Goal: Find specific page/section: Find specific page/section

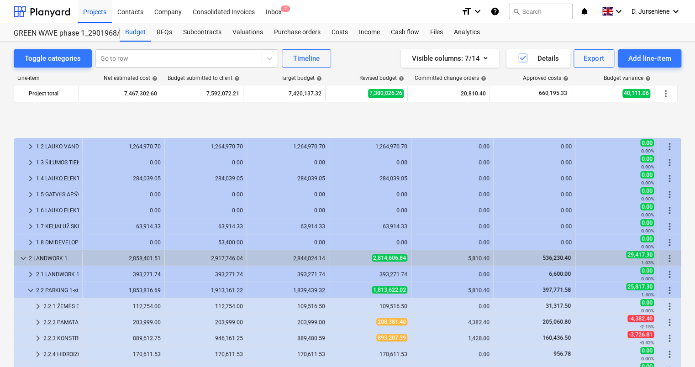
scroll to position [366, 0]
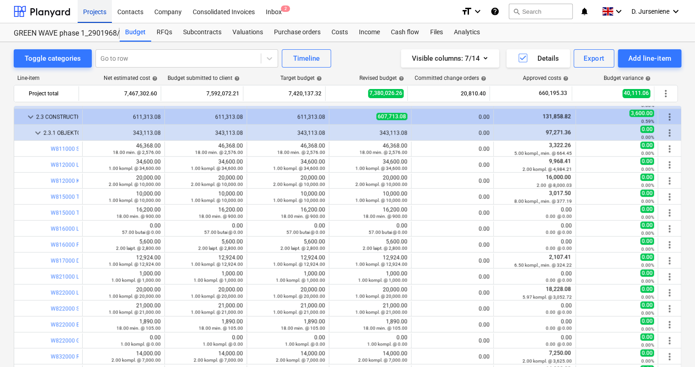
click at [97, 13] on div "Projects" at bounding box center [95, 11] width 34 height 23
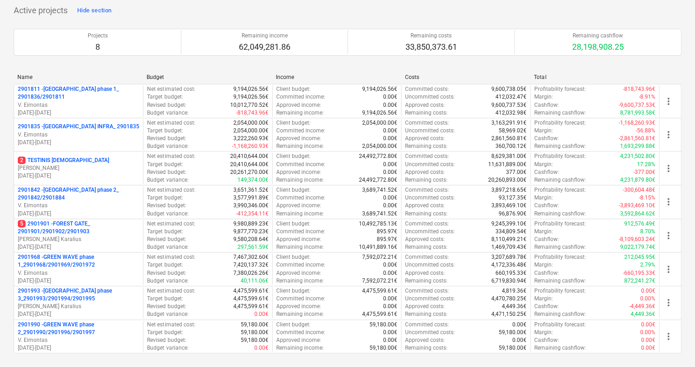
scroll to position [274, 0]
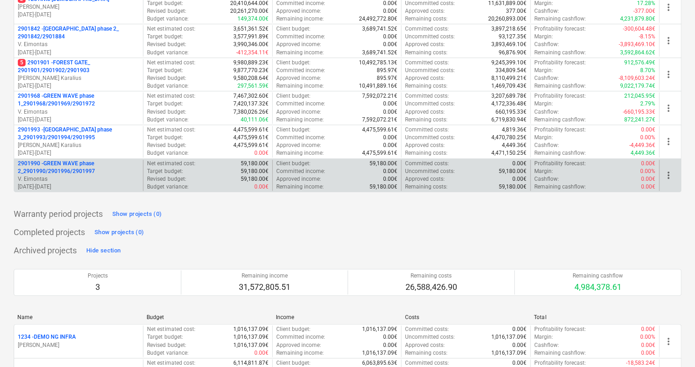
click at [44, 167] on p "2901990 - GREEN WAVE phase 2_2901990/2901996/2901997" at bounding box center [79, 168] width 122 height 16
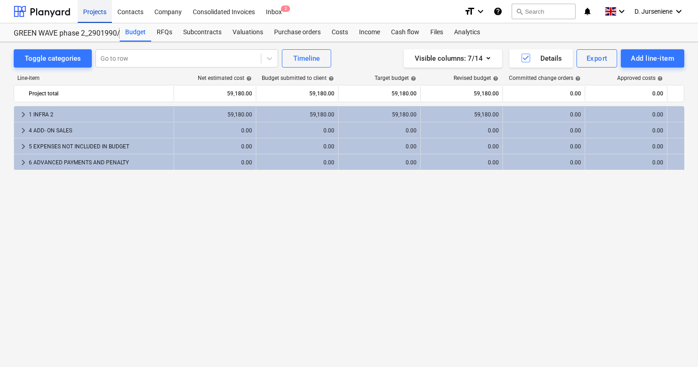
click at [95, 14] on div "Projects" at bounding box center [95, 11] width 34 height 23
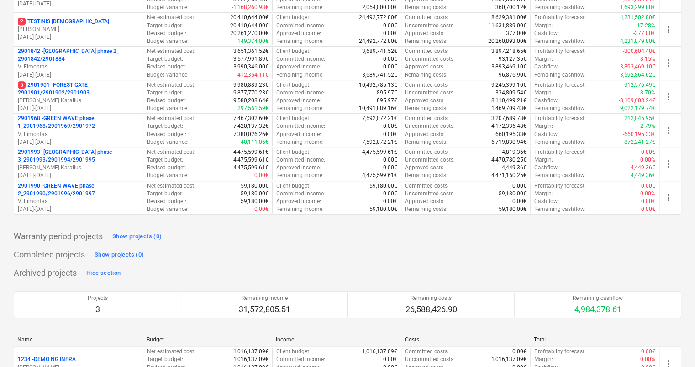
scroll to position [274, 0]
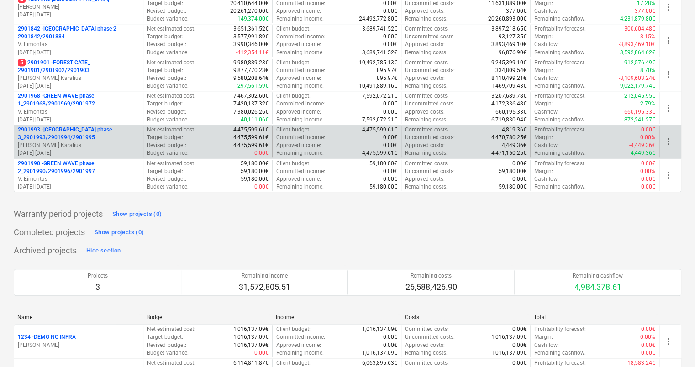
click at [67, 133] on p "2901993 - [GEOGRAPHIC_DATA] phase 3_2901993/2901994/2901995" at bounding box center [79, 134] width 122 height 16
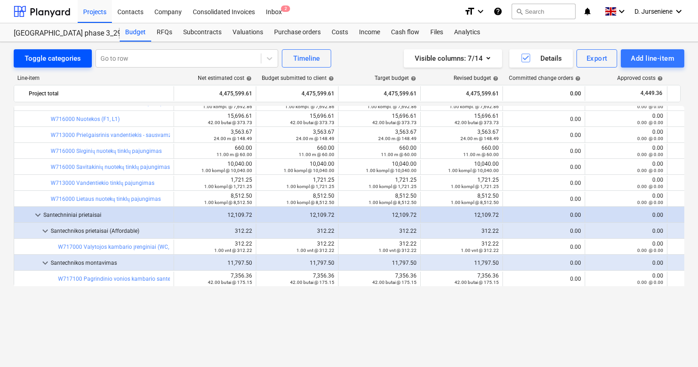
scroll to position [5803, 0]
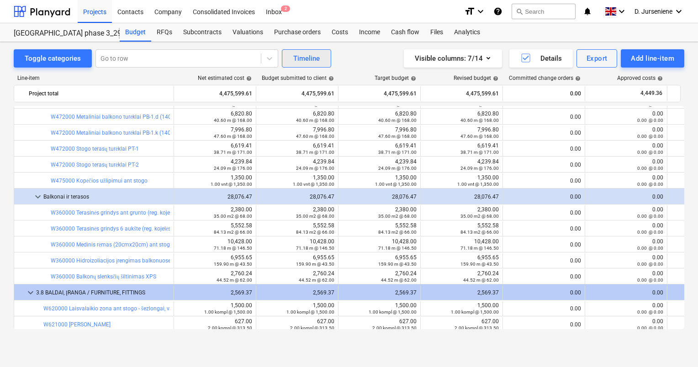
click at [309, 60] on div "Timeline" at bounding box center [306, 59] width 27 height 12
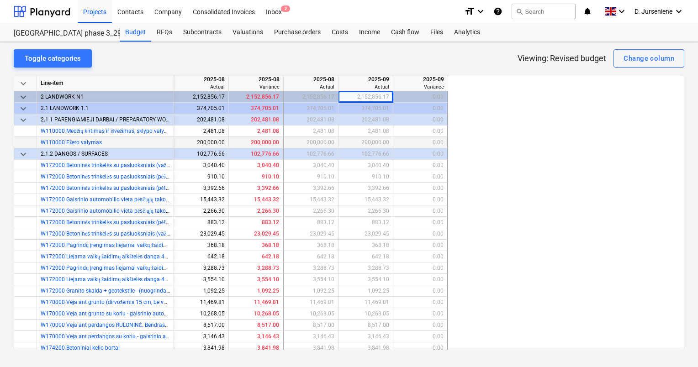
drag, startPoint x: 20, startPoint y: 155, endPoint x: 20, endPoint y: 146, distance: 9.2
click at [20, 151] on span "keyboard_arrow_down" at bounding box center [23, 154] width 11 height 11
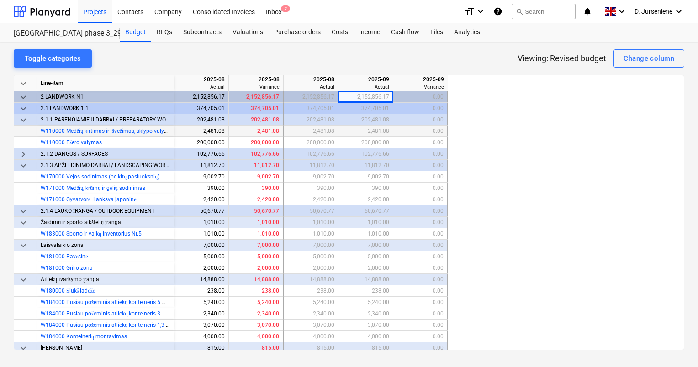
click at [25, 120] on span "keyboard_arrow_down" at bounding box center [23, 120] width 11 height 11
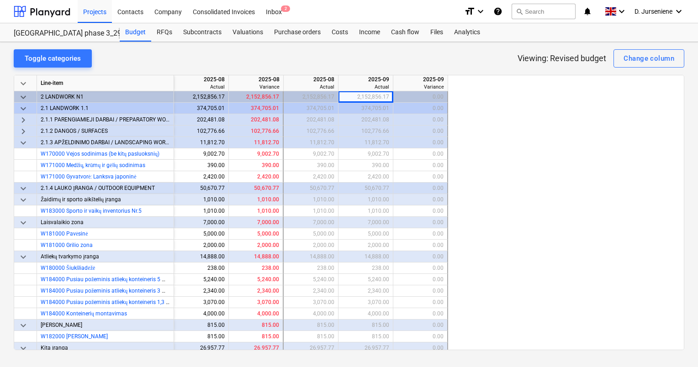
click at [22, 145] on span "keyboard_arrow_down" at bounding box center [23, 143] width 11 height 11
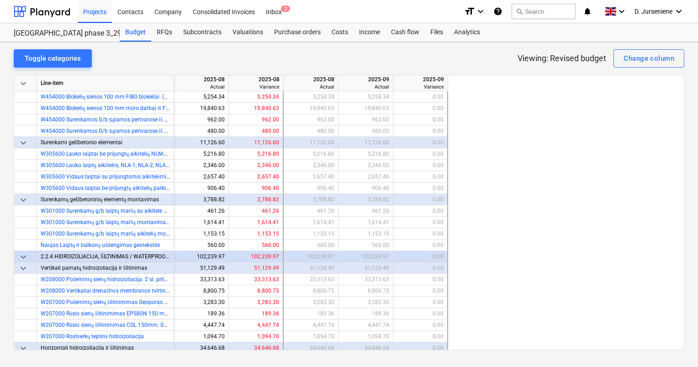
scroll to position [914, 0]
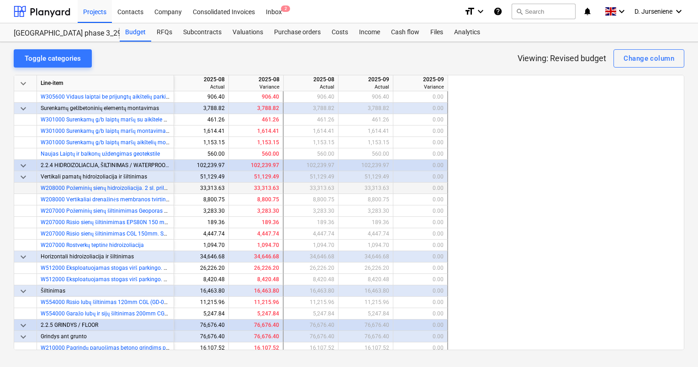
click at [24, 185] on div at bounding box center [25, 188] width 23 height 11
click at [23, 176] on span "keyboard_arrow_down" at bounding box center [23, 177] width 11 height 11
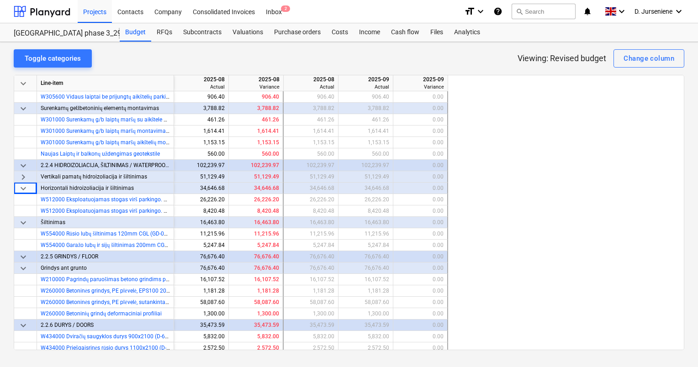
click at [23, 188] on span "keyboard_arrow_down" at bounding box center [23, 188] width 11 height 11
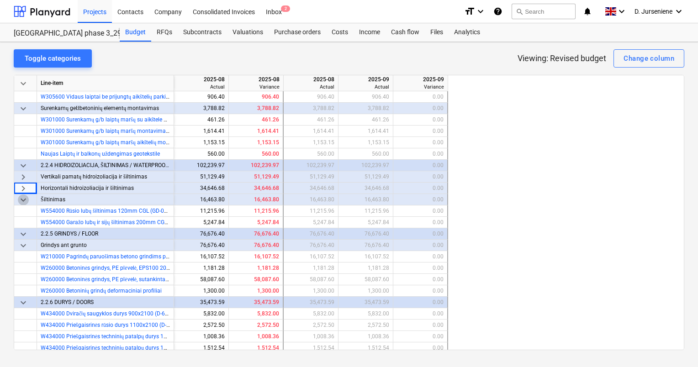
click at [23, 199] on span "keyboard_arrow_down" at bounding box center [23, 200] width 11 height 11
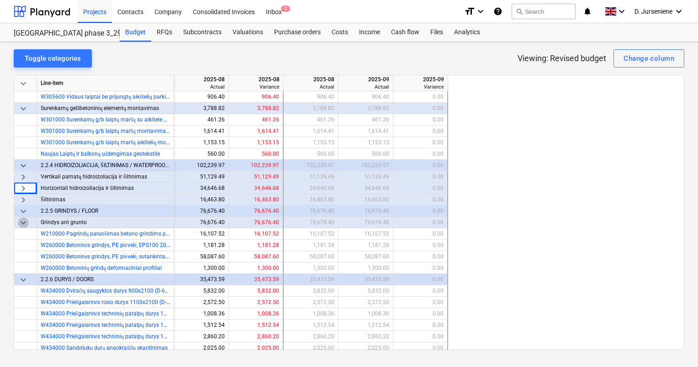
click at [24, 225] on span "keyboard_arrow_down" at bounding box center [23, 223] width 11 height 11
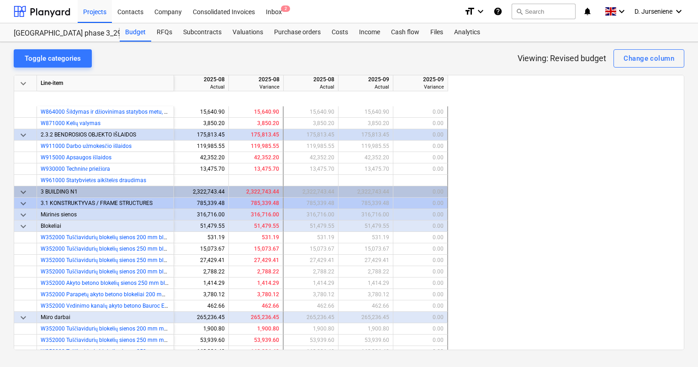
scroll to position [1691, 0]
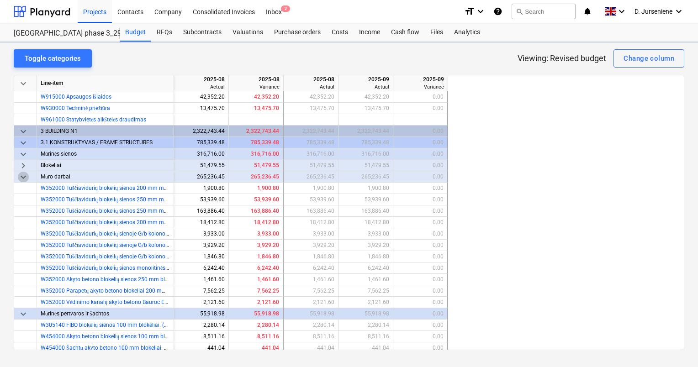
click at [27, 175] on span "keyboard_arrow_down" at bounding box center [23, 177] width 11 height 11
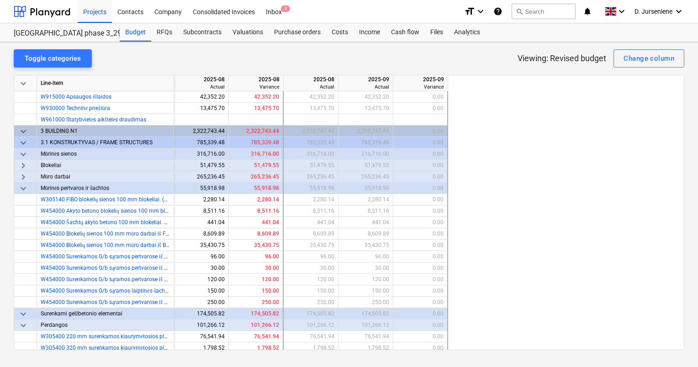
click at [27, 143] on span "keyboard_arrow_down" at bounding box center [23, 143] width 11 height 11
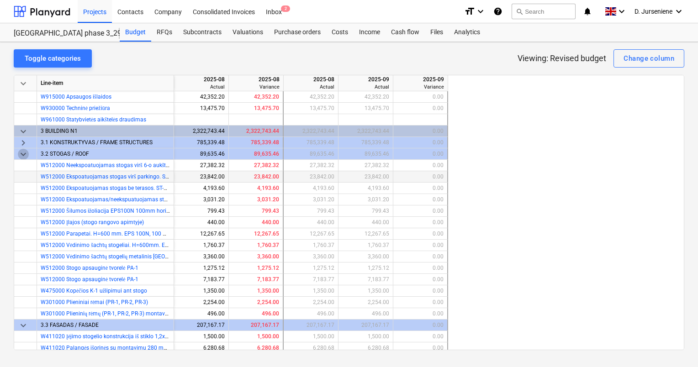
click at [21, 153] on span "keyboard_arrow_down" at bounding box center [23, 154] width 11 height 11
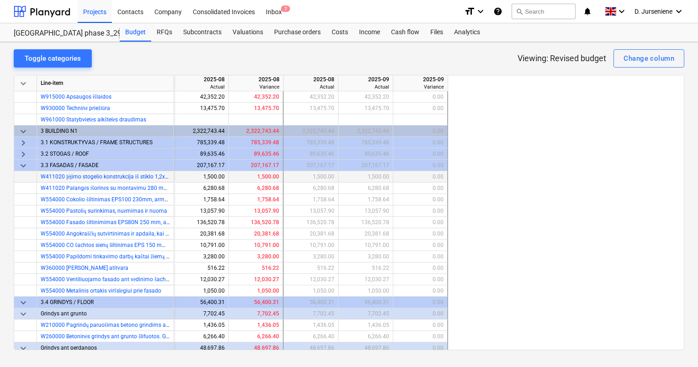
click at [22, 165] on span "keyboard_arrow_down" at bounding box center [23, 165] width 11 height 11
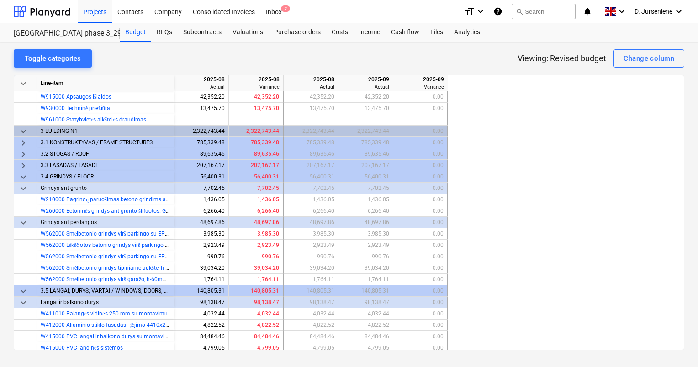
click at [22, 177] on span "keyboard_arrow_down" at bounding box center [23, 177] width 11 height 11
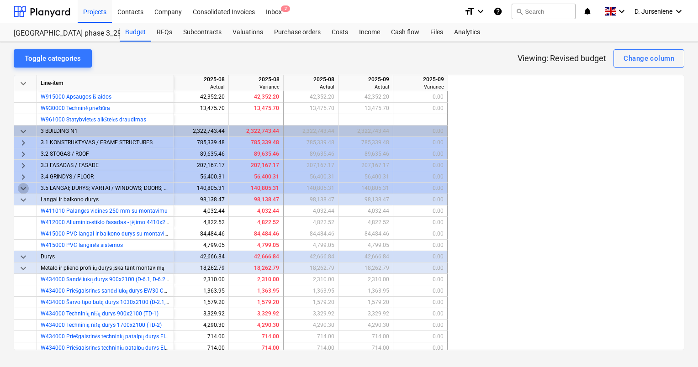
click at [23, 189] on span "keyboard_arrow_down" at bounding box center [23, 188] width 11 height 11
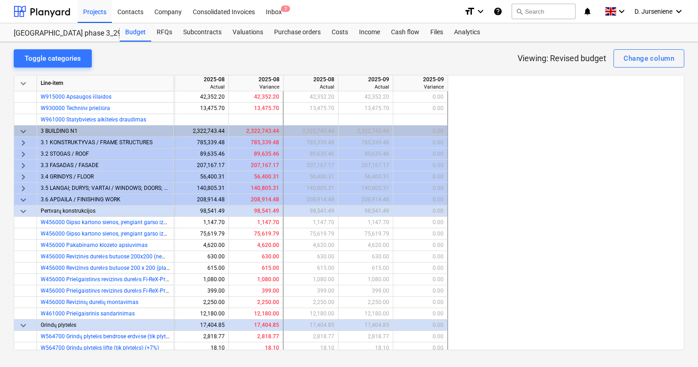
click at [24, 201] on span "keyboard_arrow_down" at bounding box center [23, 200] width 11 height 11
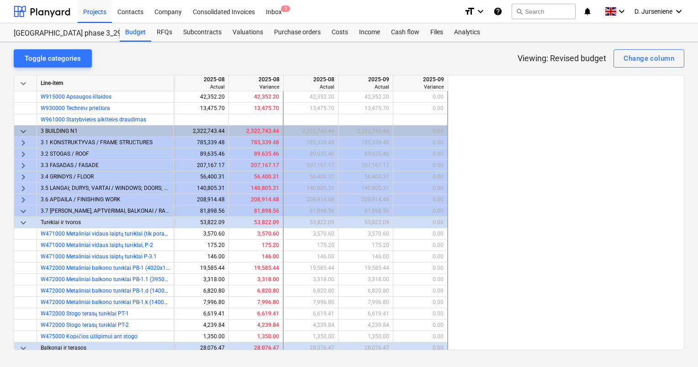
click at [24, 214] on span "keyboard_arrow_down" at bounding box center [23, 211] width 11 height 11
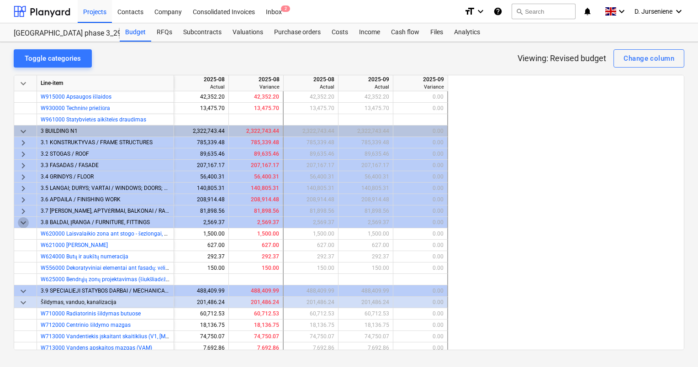
click at [24, 221] on span "keyboard_arrow_down" at bounding box center [23, 223] width 11 height 11
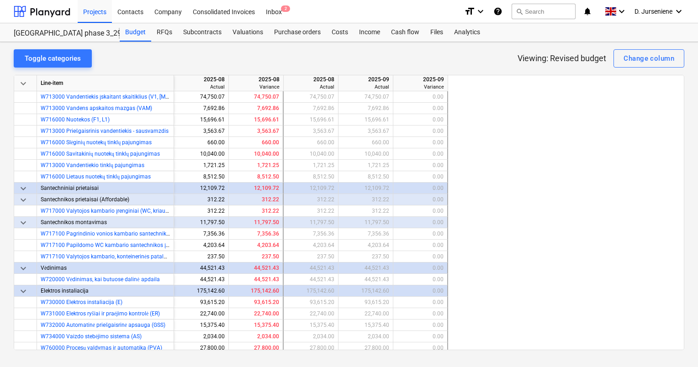
scroll to position [1919, 0]
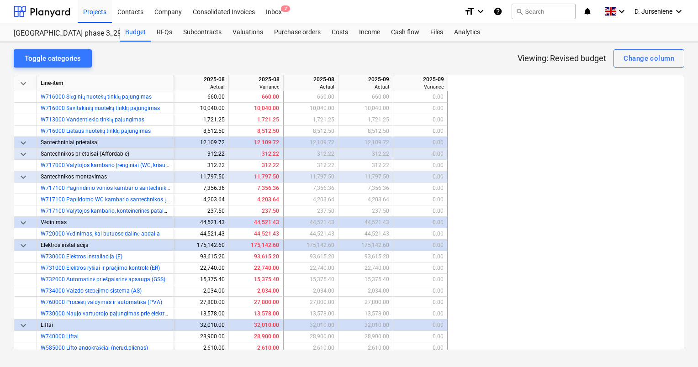
drag, startPoint x: 492, startPoint y: 152, endPoint x: 497, endPoint y: 152, distance: 4.6
click at [493, 152] on div "keyboard_arrow_down Line-item 2025-08 Actual 2025-08 Variance 2025-08 Actual 20…" at bounding box center [349, 213] width 671 height 276
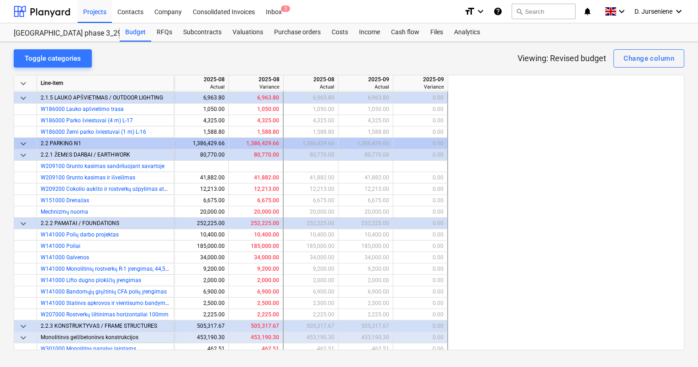
scroll to position [0, 0]
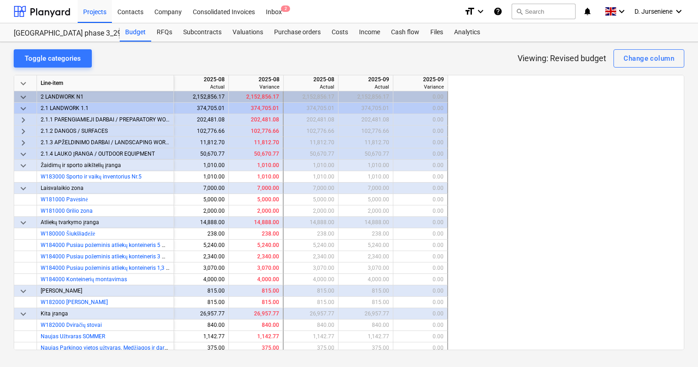
click at [329, 64] on div "Toggle categories Viewing: Revised budget Change column" at bounding box center [349, 58] width 671 height 18
click at [137, 57] on div "Toggle categories Viewing: Revised budget Change column" at bounding box center [349, 58] width 671 height 18
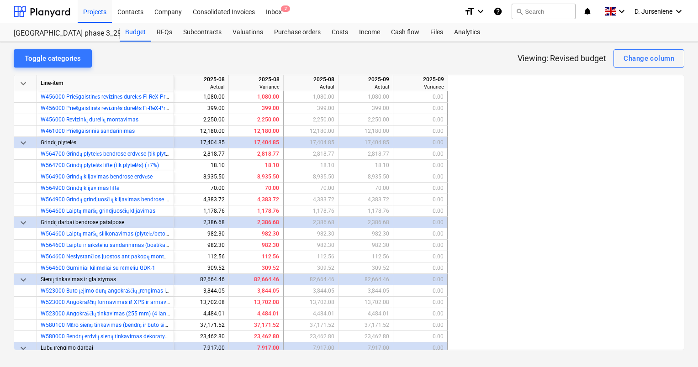
scroll to position [1965, 0]
